Goal: Information Seeking & Learning: Learn about a topic

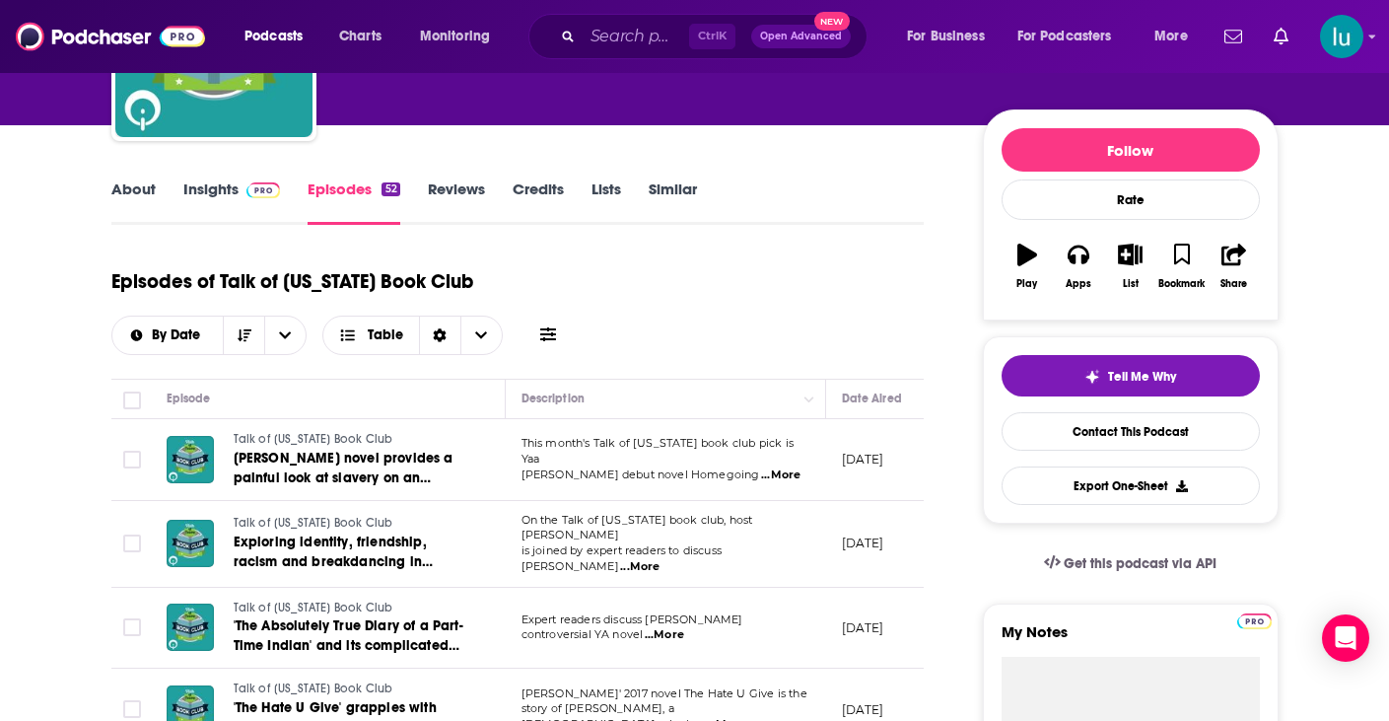
scroll to position [196, 0]
click at [627, 41] on input "Search podcasts, credits, & more..." at bounding box center [636, 37] width 106 height 32
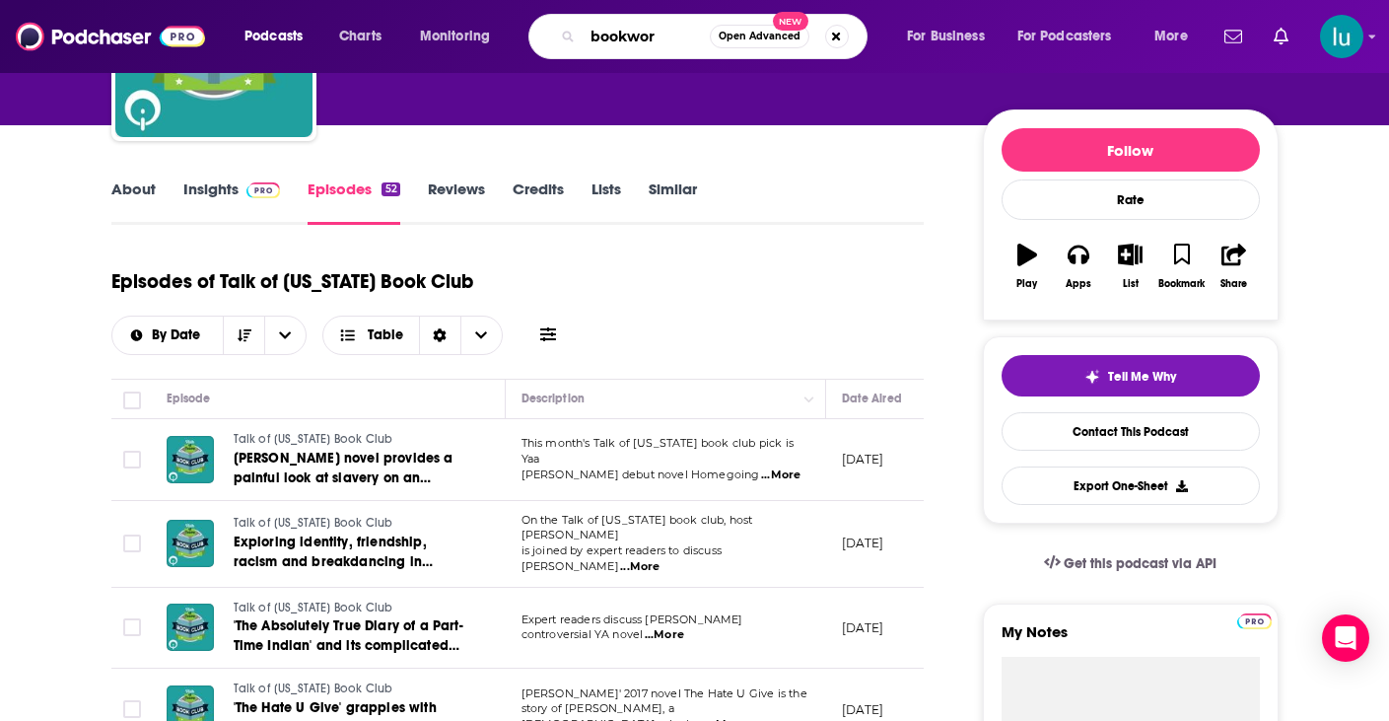
type input "bookworm"
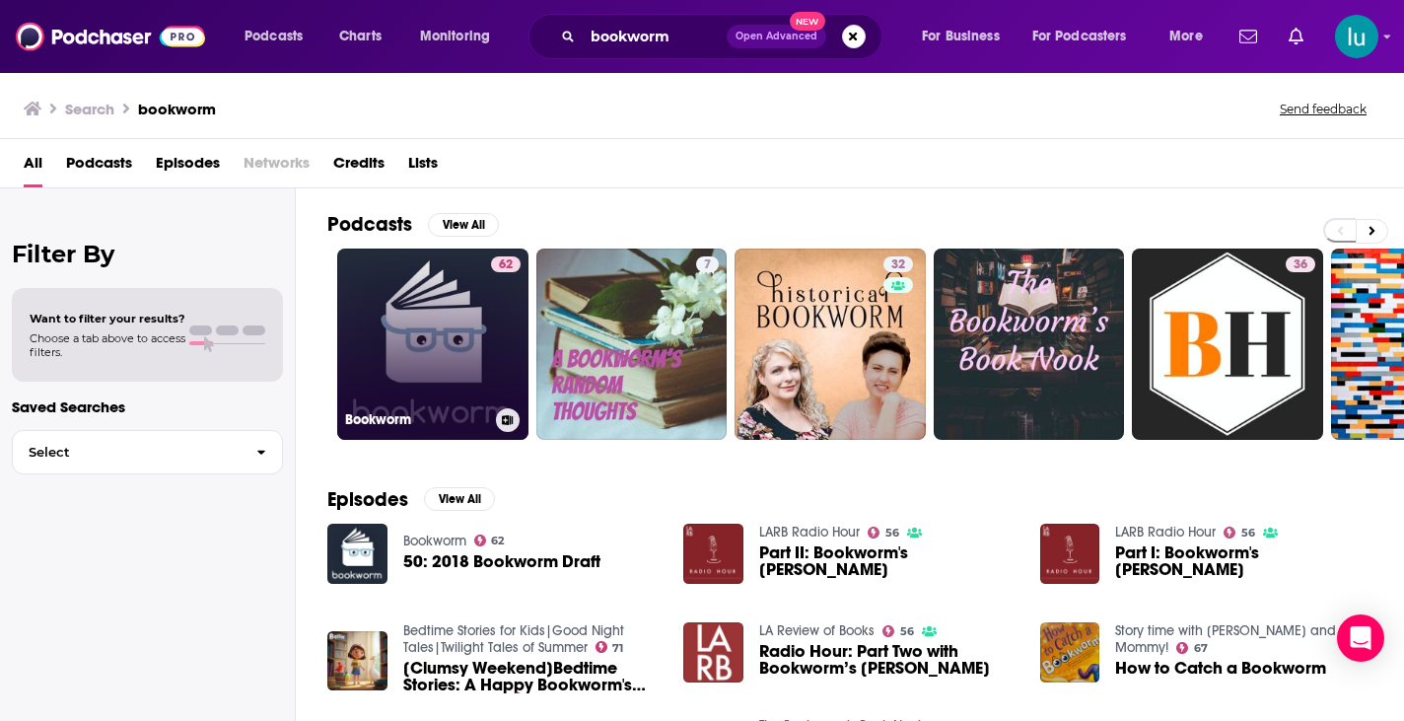
click at [432, 341] on link "62 Bookworm" at bounding box center [432, 343] width 191 height 191
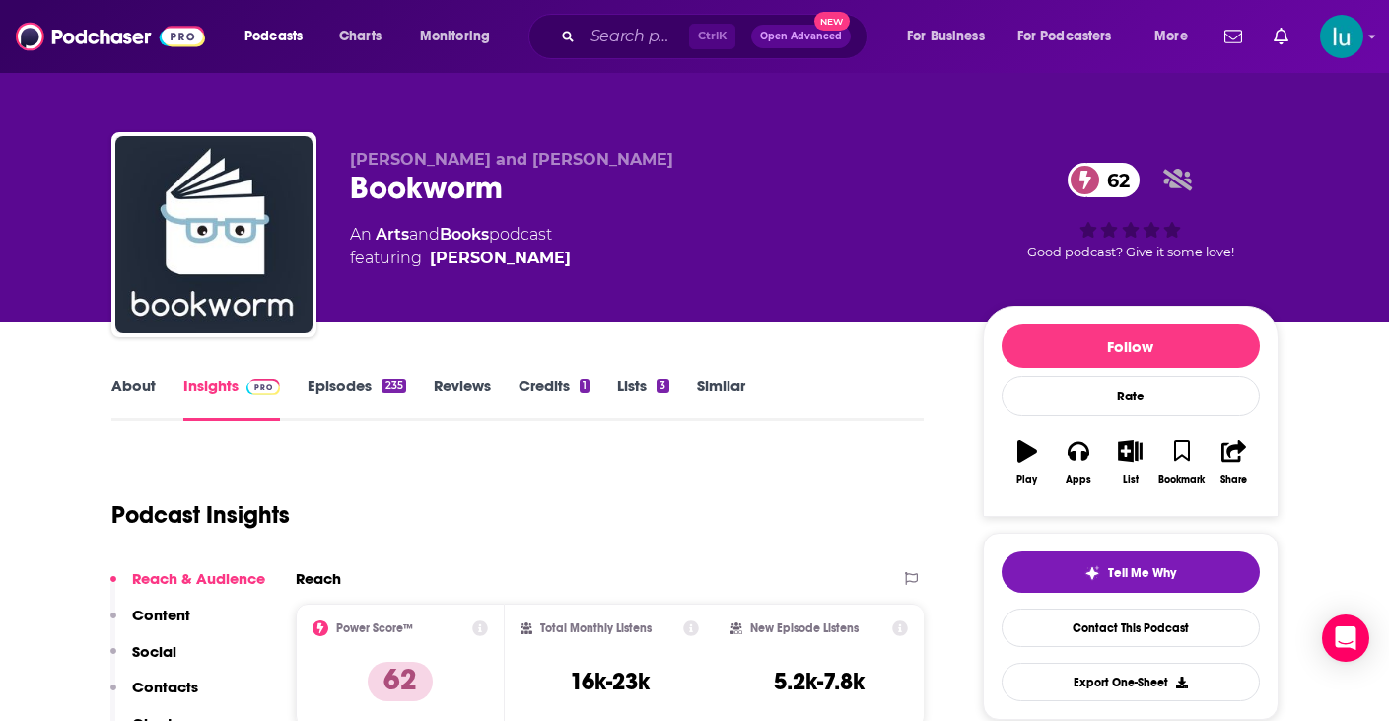
click at [129, 388] on link "About" at bounding box center [133, 398] width 44 height 45
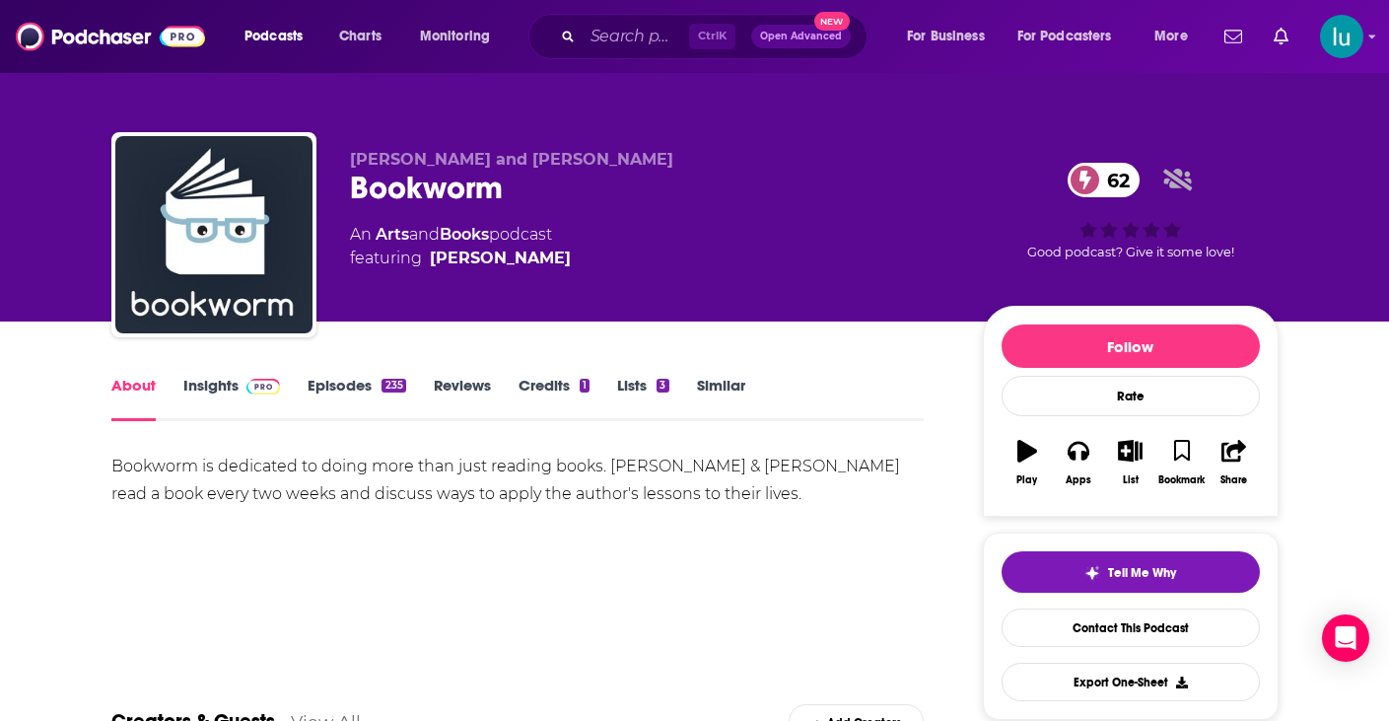
click at [325, 385] on link "Episodes 235" at bounding box center [357, 398] width 98 height 45
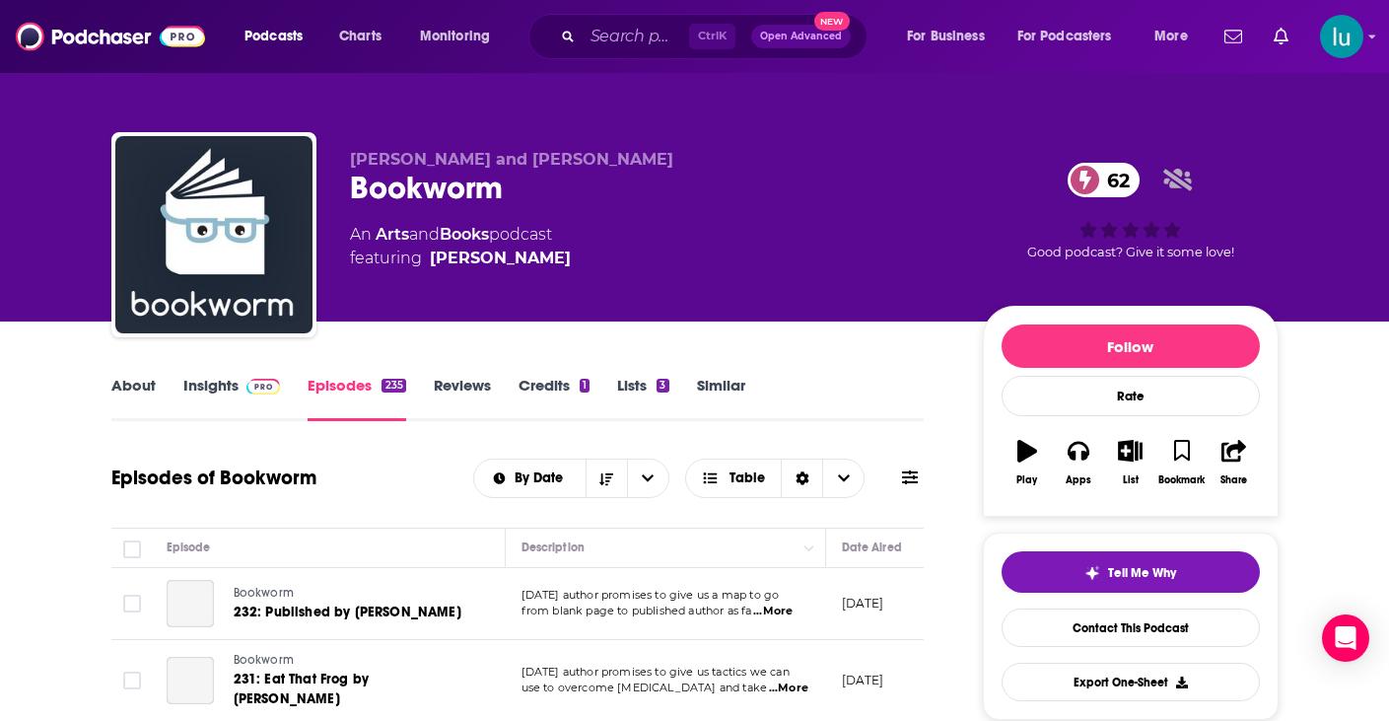
scroll to position [422, 0]
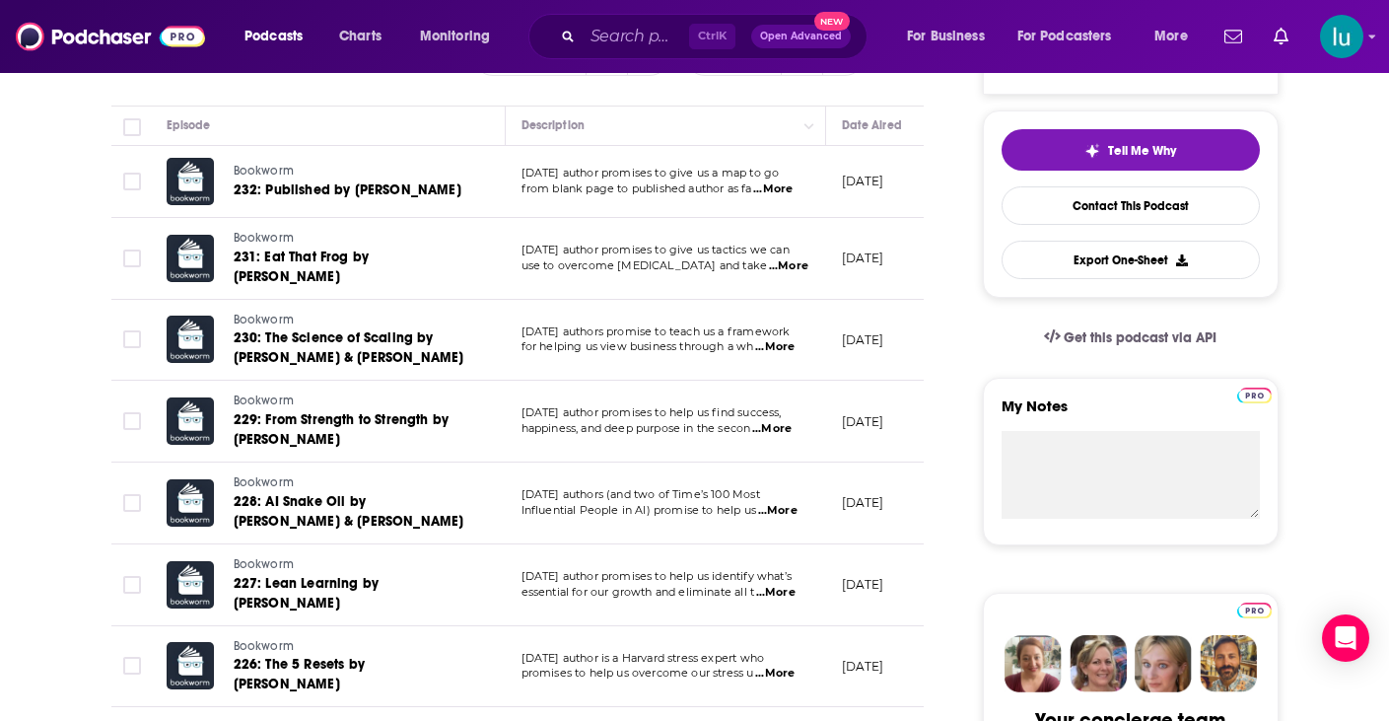
click at [779, 342] on span "...More" at bounding box center [774, 347] width 39 height 16
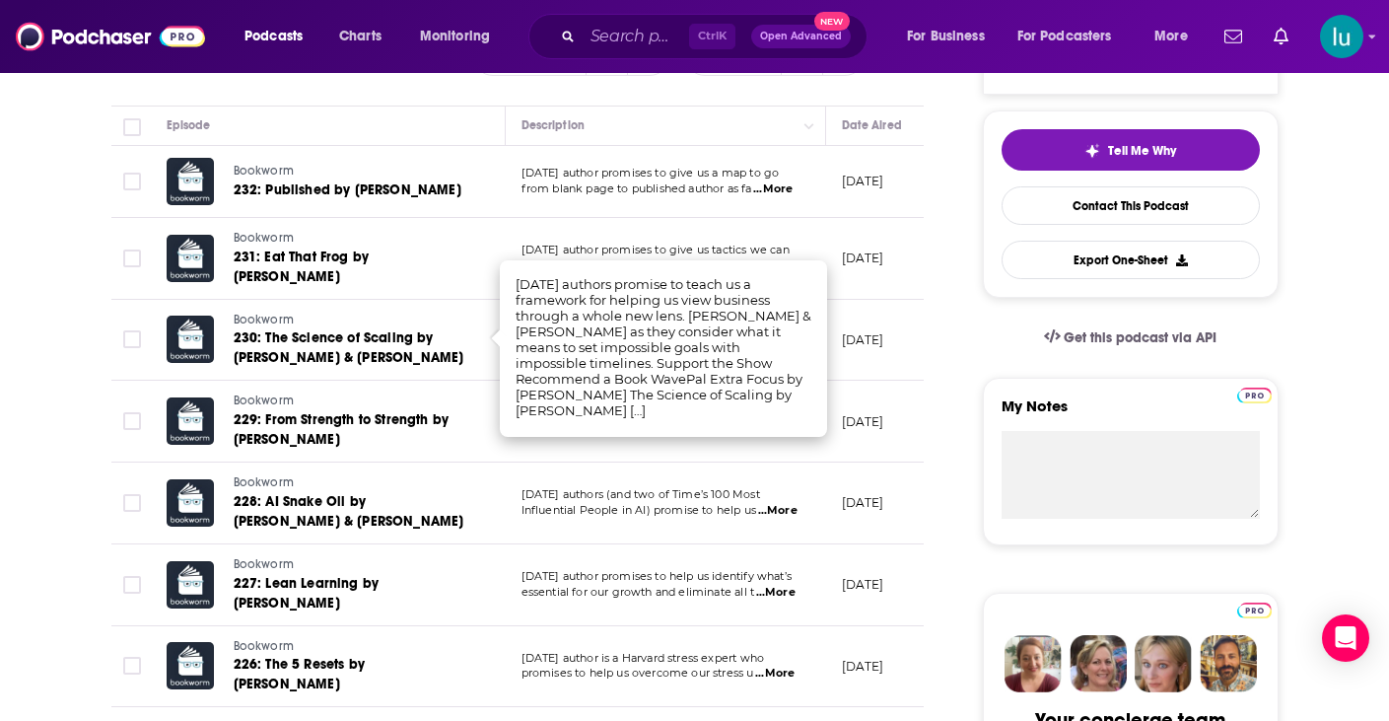
click at [765, 503] on span "...More" at bounding box center [777, 511] width 39 height 16
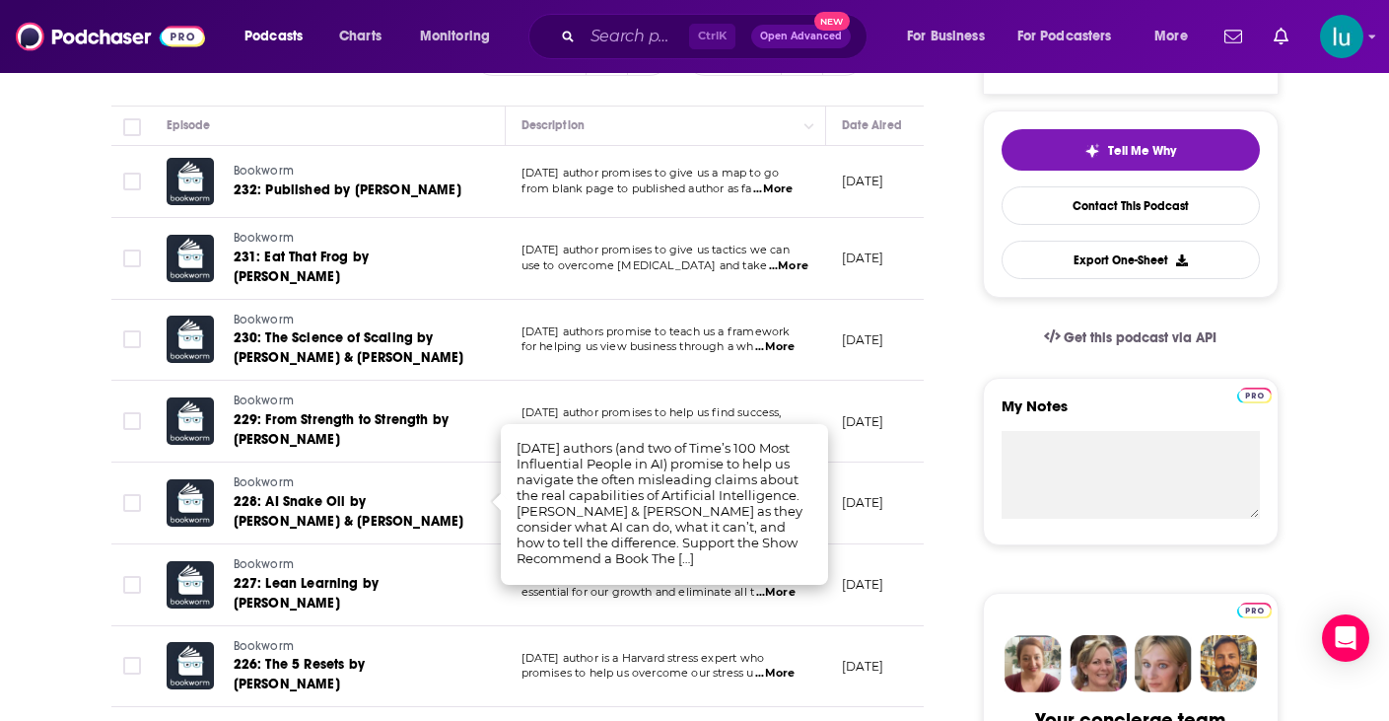
click at [783, 186] on span "...More" at bounding box center [772, 189] width 39 height 16
